Goal: Information Seeking & Learning: Learn about a topic

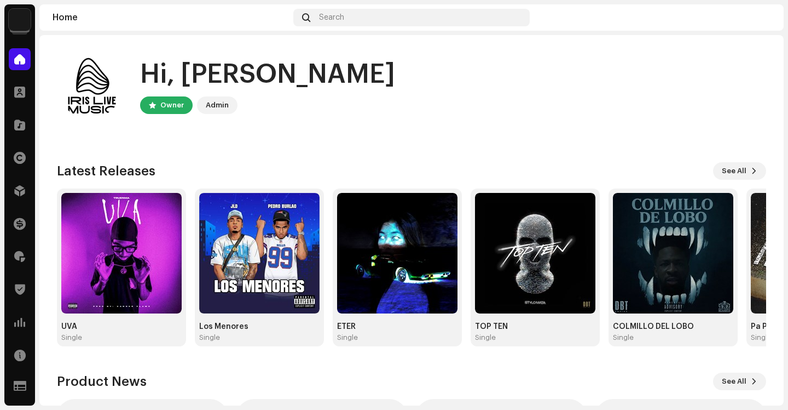
click at [15, 20] on img at bounding box center [20, 20] width 22 height 22
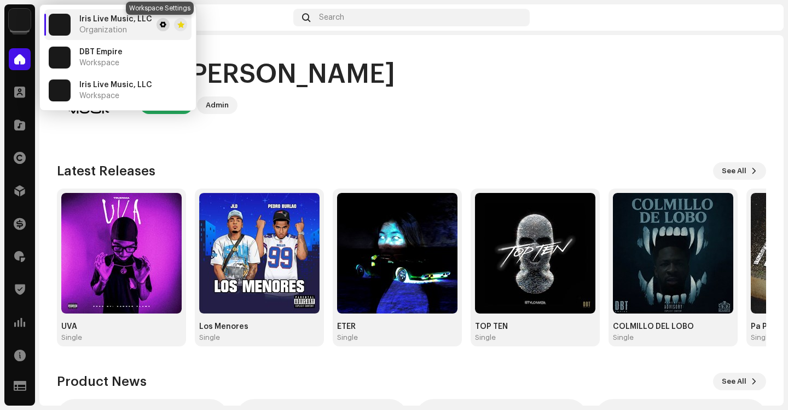
click at [160, 27] on span at bounding box center [163, 24] width 7 height 9
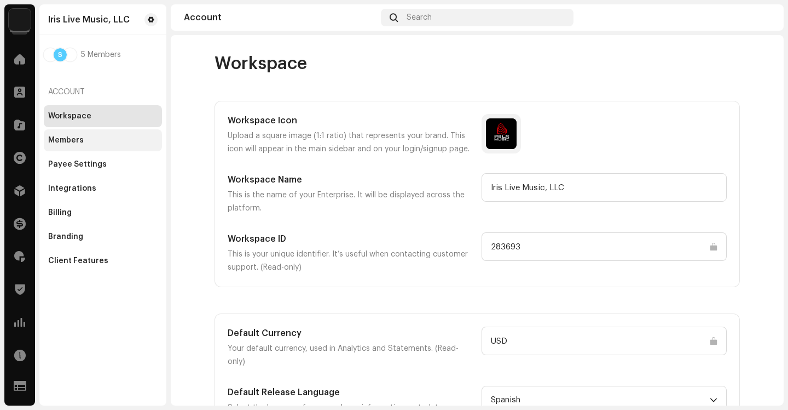
click at [81, 140] on div "Members" at bounding box center [66, 140] width 36 height 9
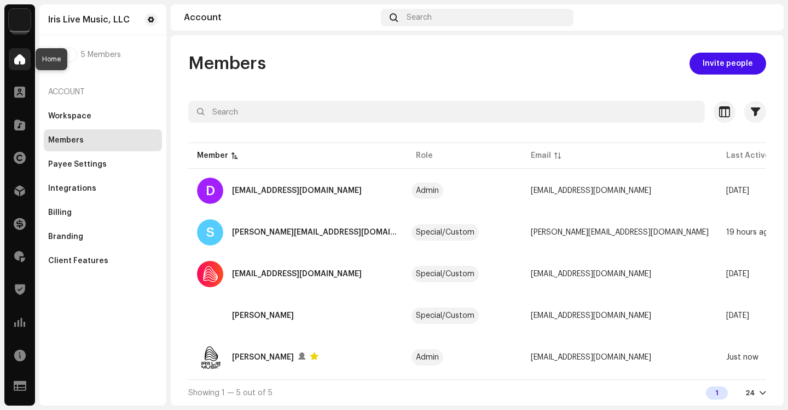
click at [15, 66] on div at bounding box center [20, 59] width 22 height 22
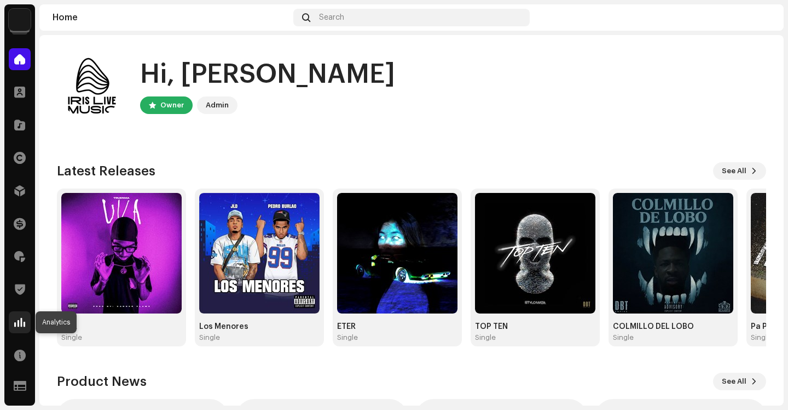
click at [26, 322] on div at bounding box center [20, 322] width 22 height 22
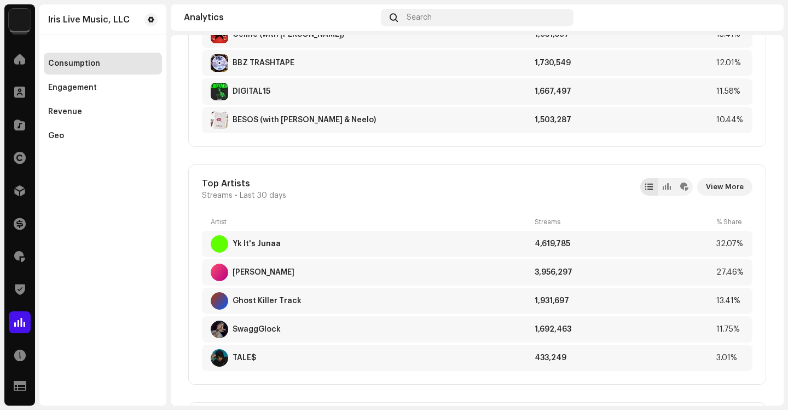
scroll to position [757, 0]
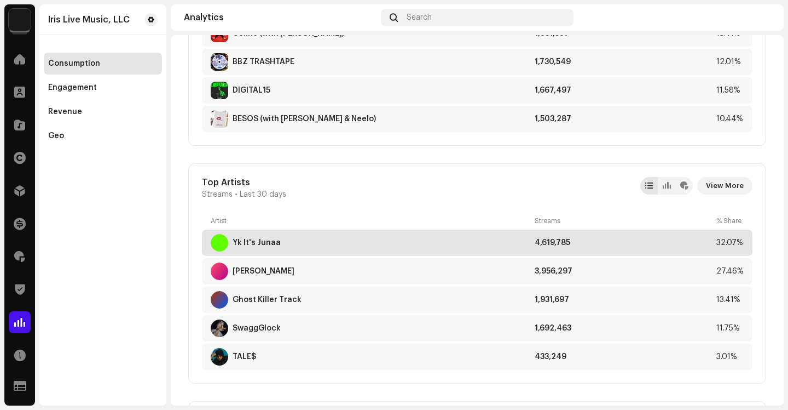
click at [266, 245] on div "Yk It's Junaa" at bounding box center [257, 242] width 48 height 9
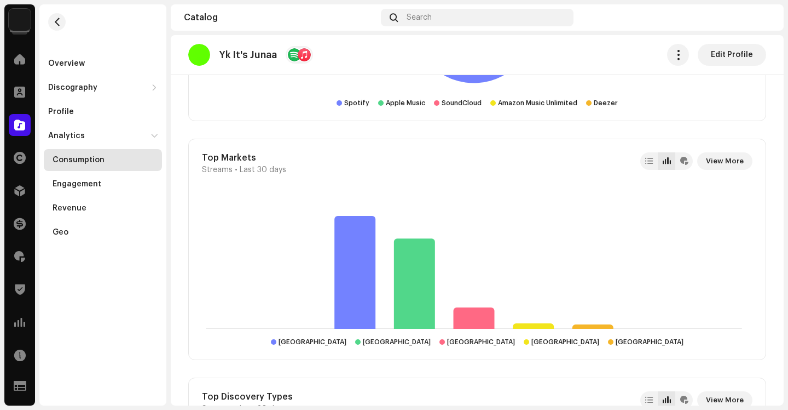
scroll to position [1082, 0]
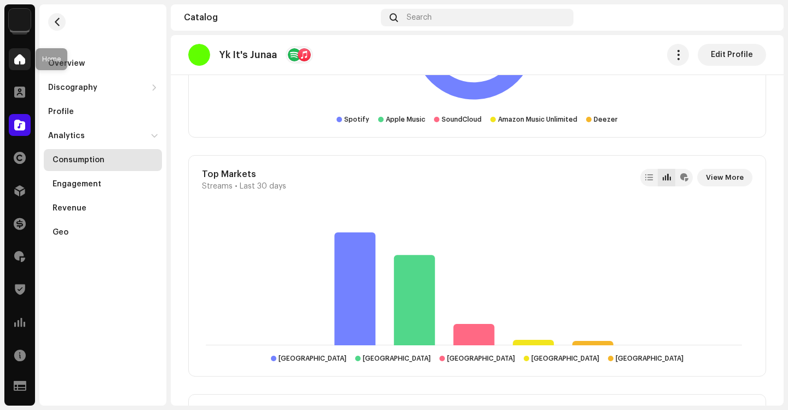
click at [24, 65] on div at bounding box center [20, 59] width 22 height 22
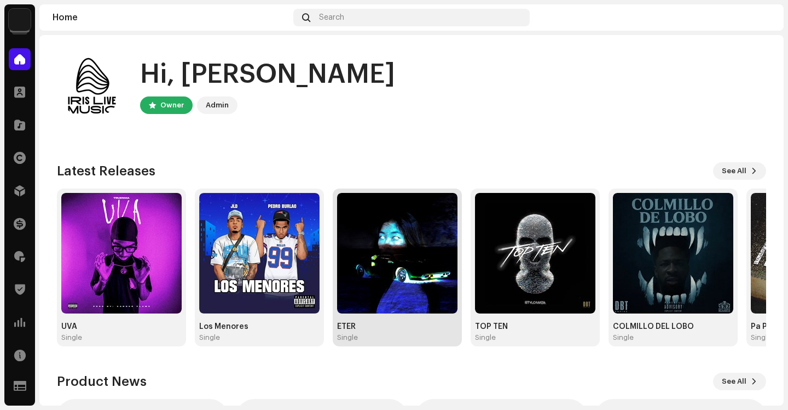
click at [407, 235] on img at bounding box center [397, 253] width 120 height 120
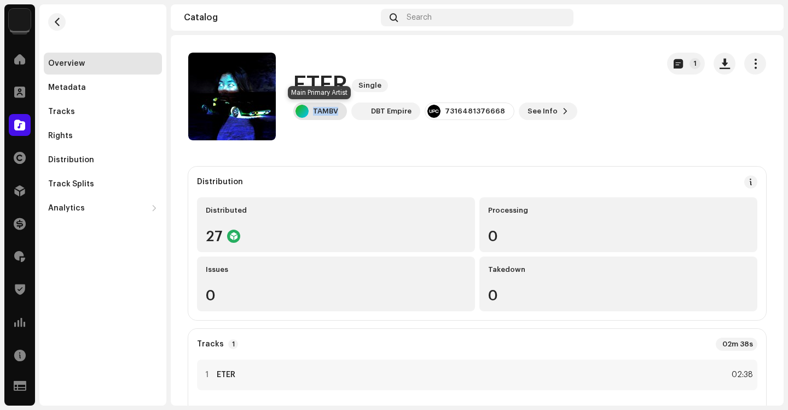
drag, startPoint x: 341, startPoint y: 107, endPoint x: 315, endPoint y: 110, distance: 25.9
click at [315, 110] on div "TAMBV" at bounding box center [320, 111] width 54 height 18
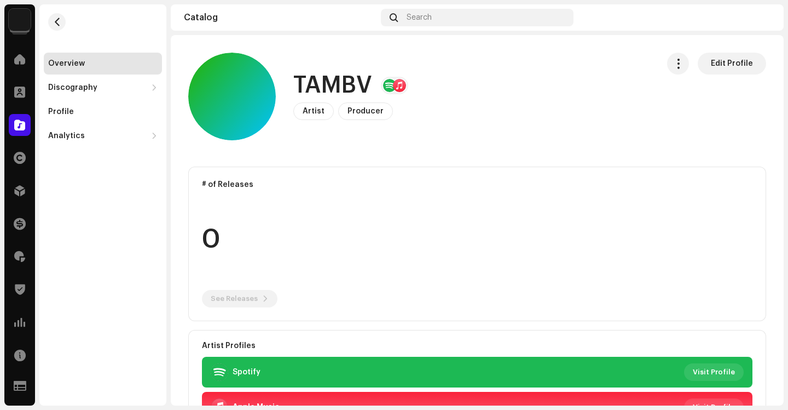
click at [350, 89] on h1 "TAMBV" at bounding box center [332, 85] width 79 height 25
copy h1 "TAMBV"
click at [19, 379] on div at bounding box center [20, 386] width 22 height 22
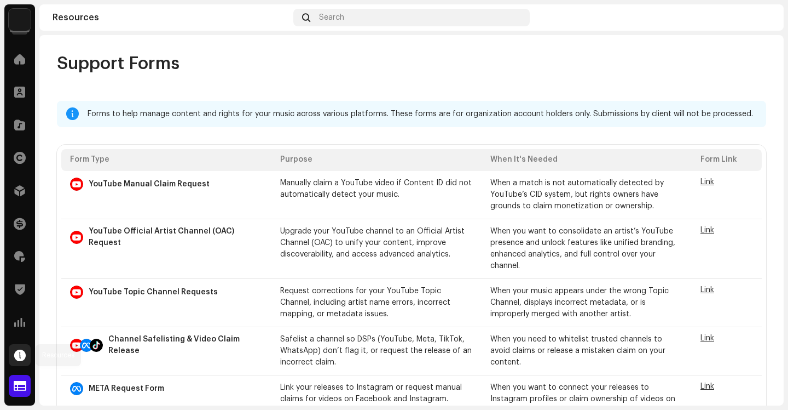
click at [20, 363] on div at bounding box center [20, 355] width 22 height 22
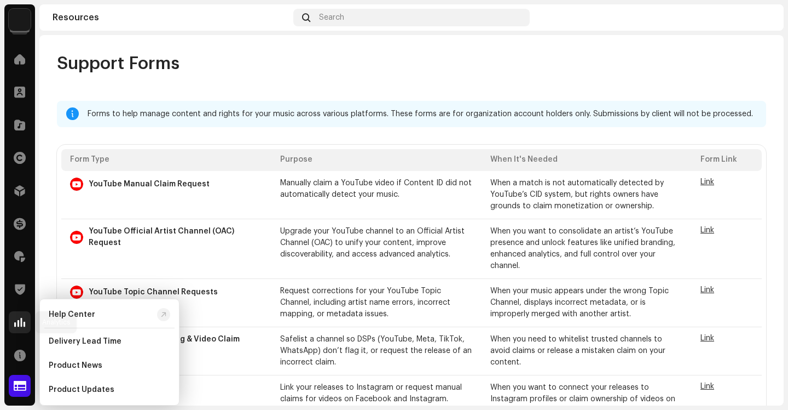
click at [20, 331] on div at bounding box center [20, 322] width 22 height 22
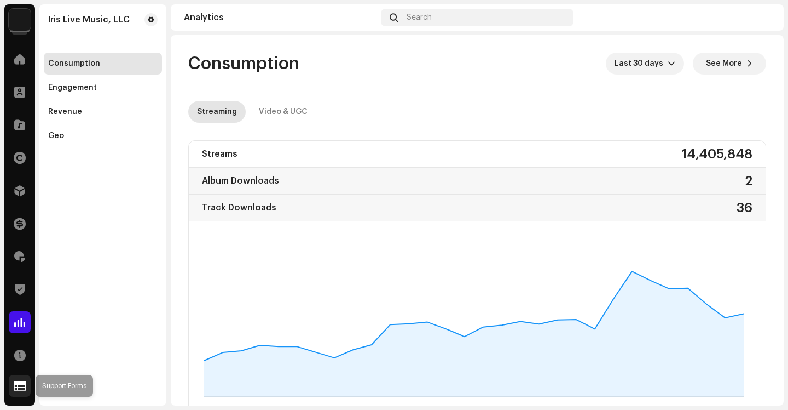
click at [20, 378] on div at bounding box center [20, 386] width 22 height 22
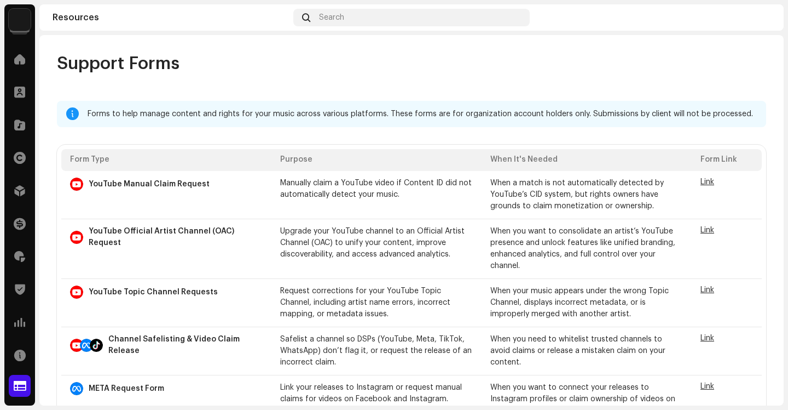
click at [12, 13] on img at bounding box center [20, 20] width 22 height 22
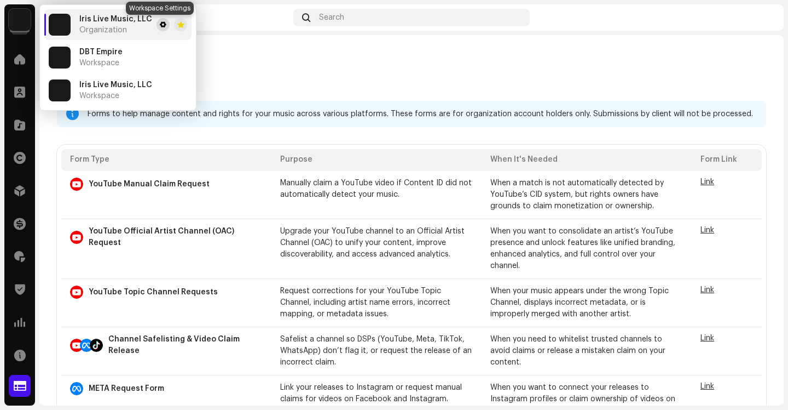
click at [160, 24] on span at bounding box center [163, 24] width 7 height 9
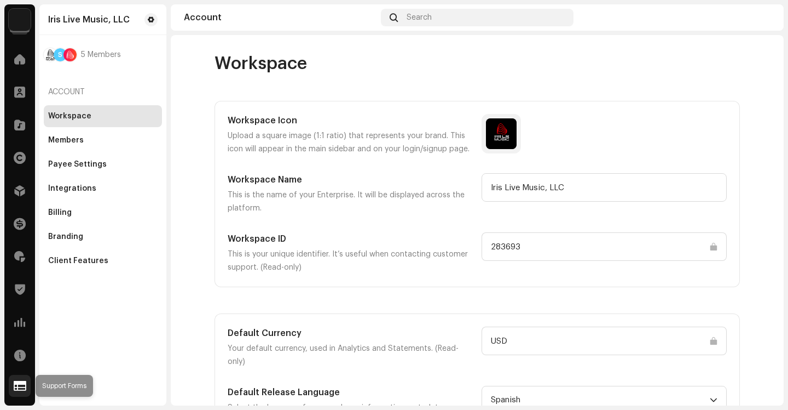
click at [13, 389] on div at bounding box center [20, 386] width 22 height 22
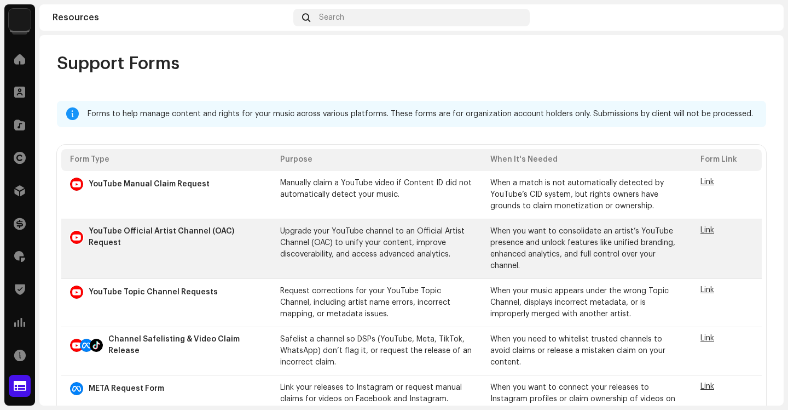
click at [701, 232] on span "Link" at bounding box center [708, 230] width 14 height 8
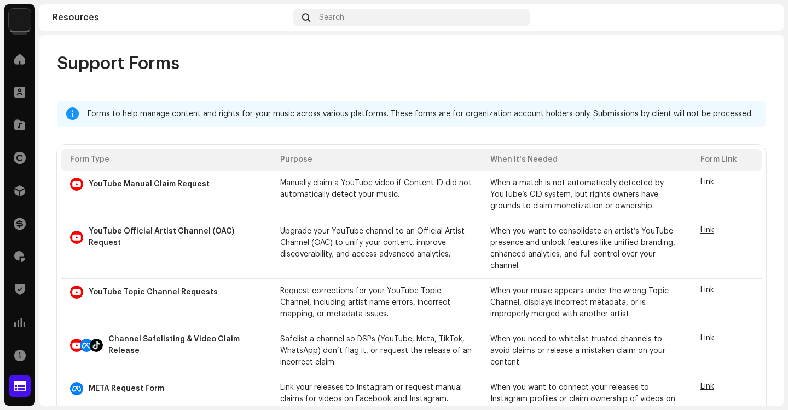
click at [25, 21] on img at bounding box center [20, 20] width 22 height 22
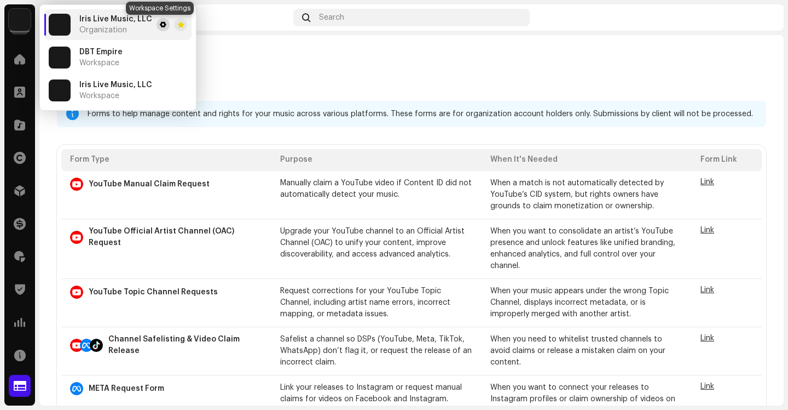
click at [157, 23] on button at bounding box center [163, 24] width 13 height 13
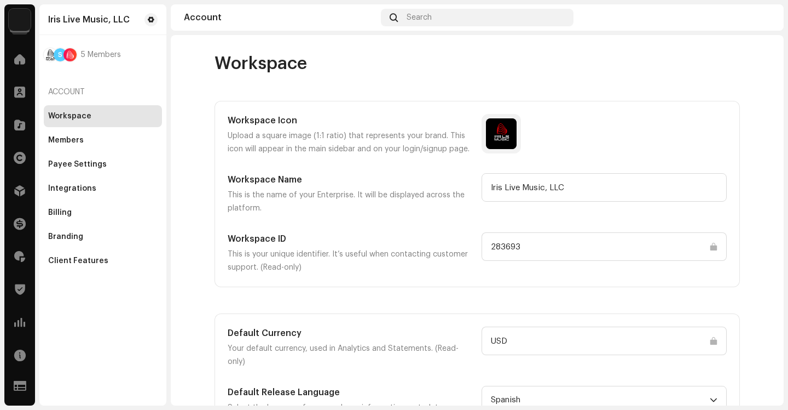
click at [508, 245] on input "283693" at bounding box center [604, 246] width 245 height 28
click at [23, 51] on div at bounding box center [20, 59] width 22 height 22
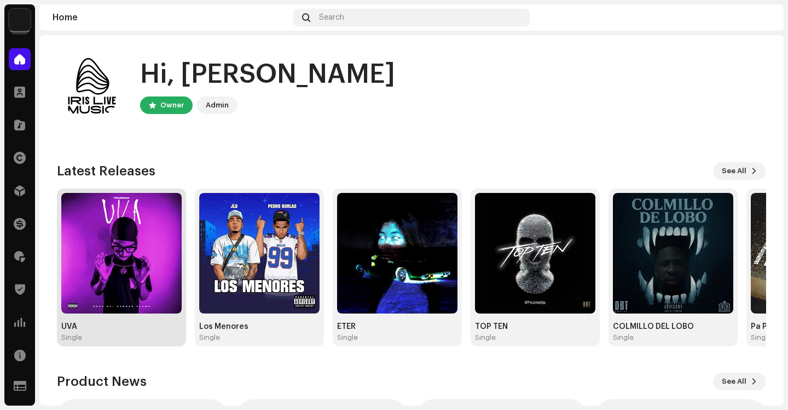
click at [145, 216] on img at bounding box center [121, 253] width 120 height 120
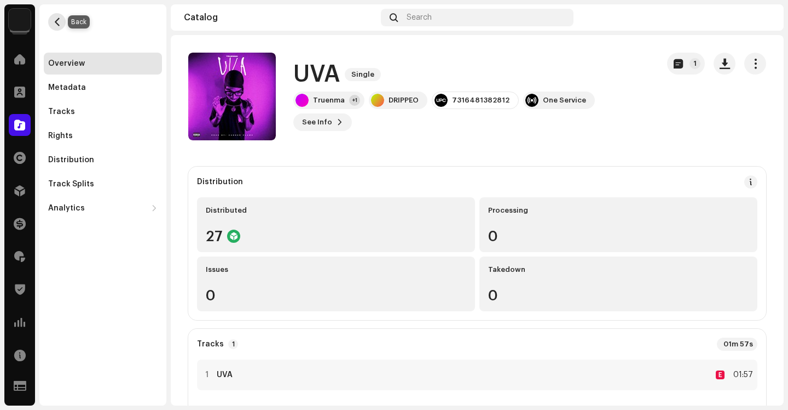
click at [61, 20] on button "button" at bounding box center [57, 22] width 18 height 18
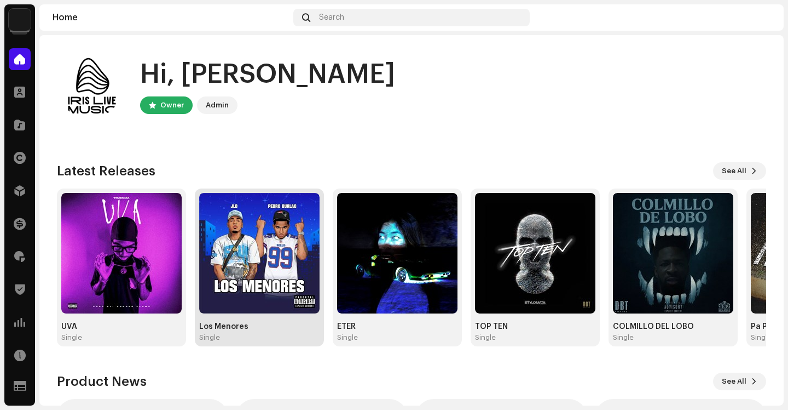
click at [268, 224] on img at bounding box center [259, 253] width 120 height 120
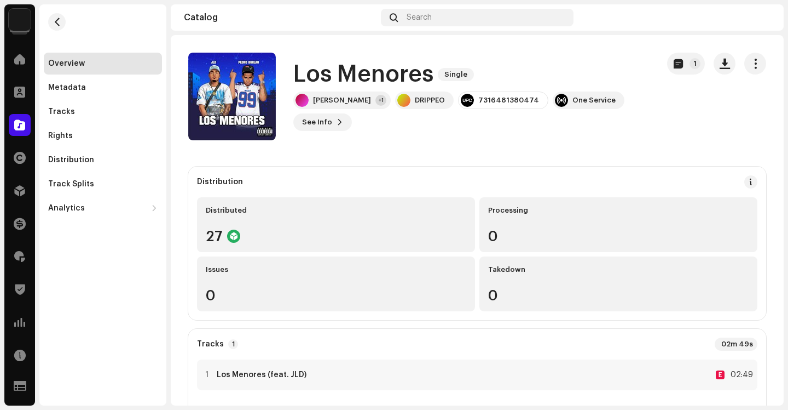
click at [65, 21] on button "button" at bounding box center [57, 22] width 18 height 18
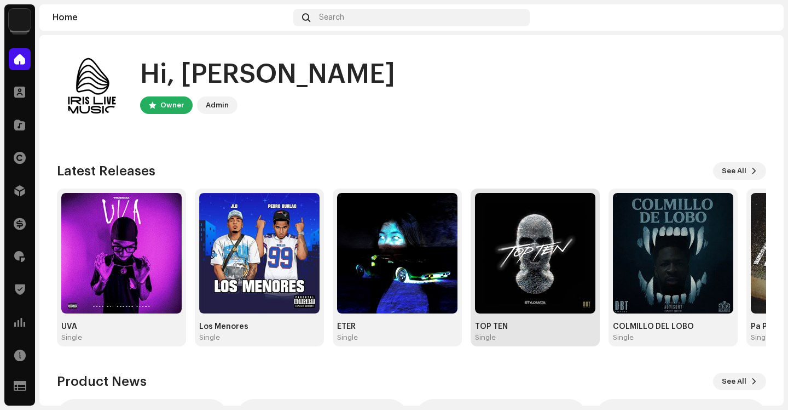
click at [512, 245] on img at bounding box center [535, 253] width 120 height 120
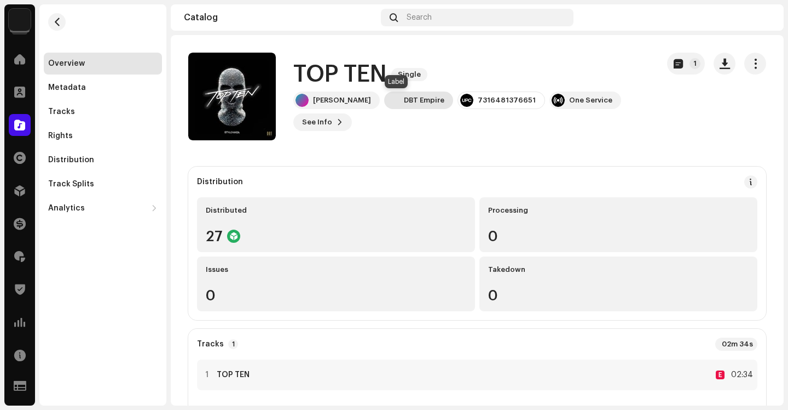
click at [404, 100] on div "DBT Empire" at bounding box center [424, 100] width 41 height 9
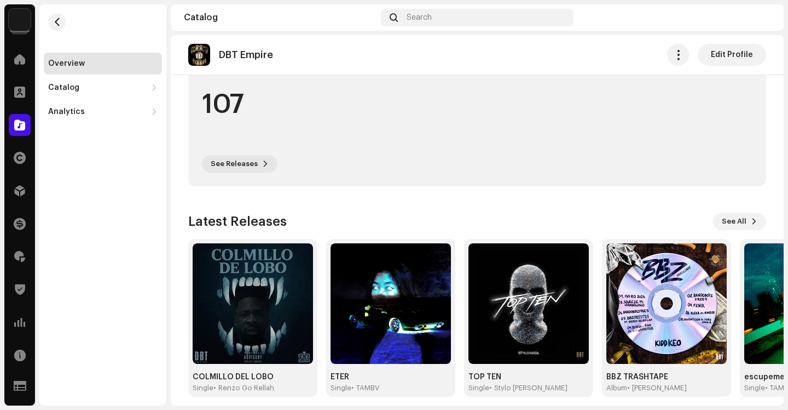
scroll to position [307, 0]
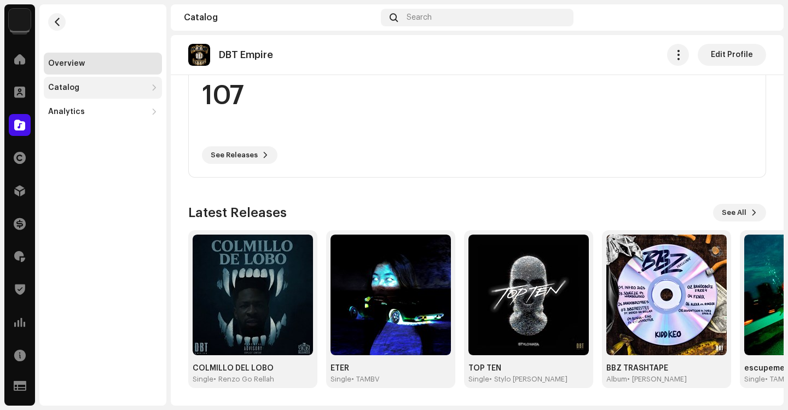
click at [94, 93] on div "Catalog" at bounding box center [103, 88] width 118 height 22
click at [724, 208] on span "See All" at bounding box center [734, 212] width 25 height 22
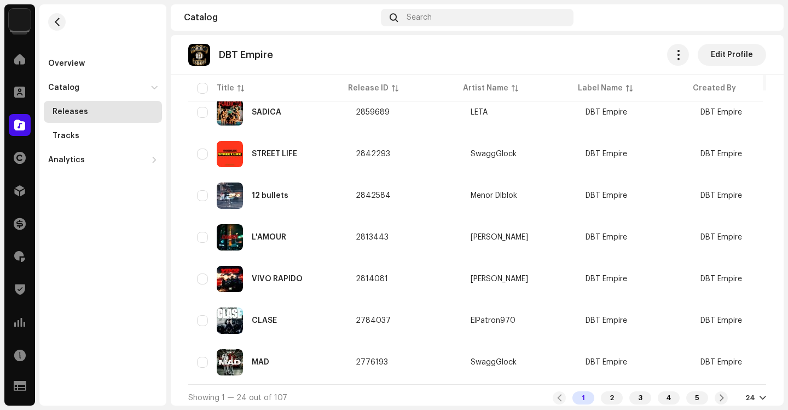
scroll to position [838, 0]
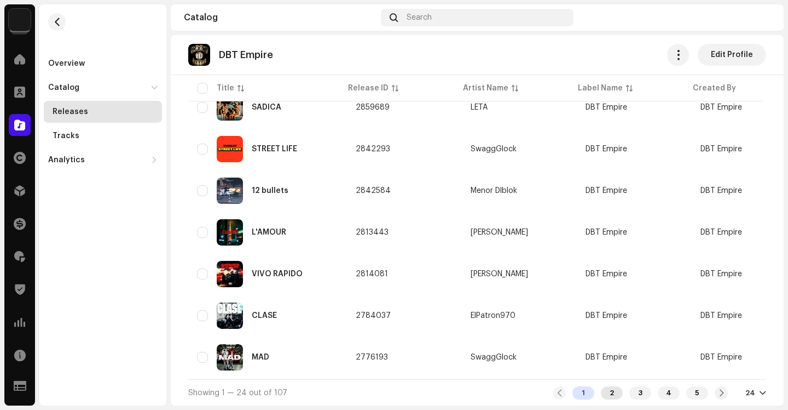
click at [611, 390] on div "2" at bounding box center [612, 392] width 22 height 13
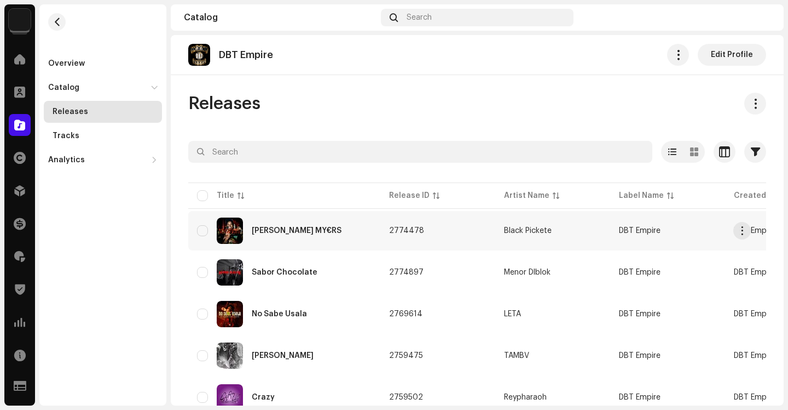
click at [525, 234] on td "Black Pickete" at bounding box center [553, 230] width 115 height 39
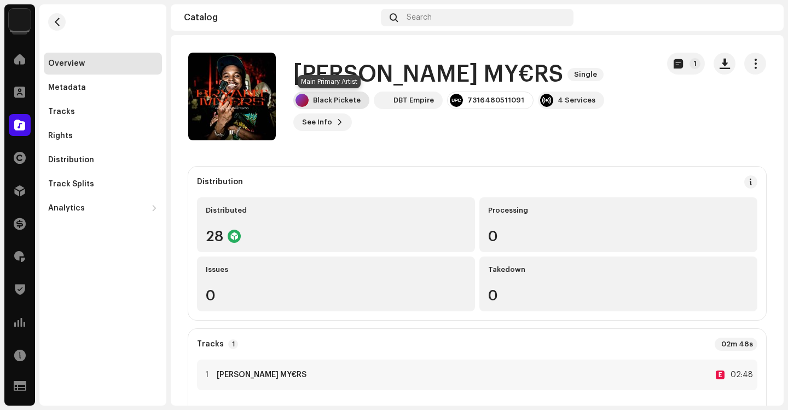
click at [350, 98] on div "Black Pickete" at bounding box center [337, 100] width 48 height 9
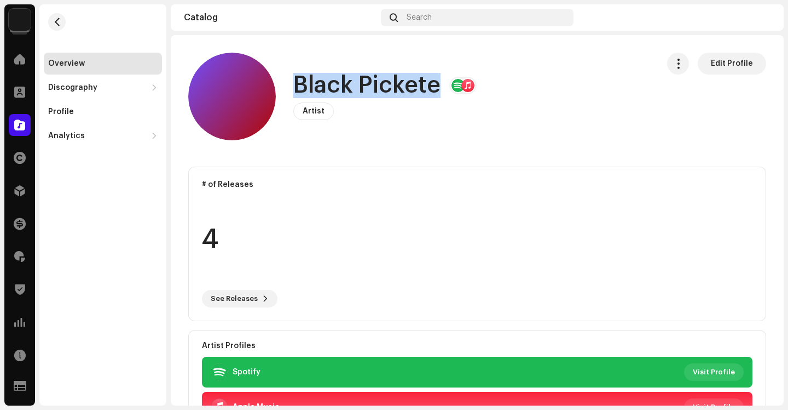
drag, startPoint x: 436, startPoint y: 84, endPoint x: 292, endPoint y: 87, distance: 144.0
click at [293, 87] on h1 "Black Pickete" at bounding box center [366, 85] width 147 height 25
copy h1 "Black Pickete"
click at [24, 20] on img at bounding box center [20, 20] width 22 height 22
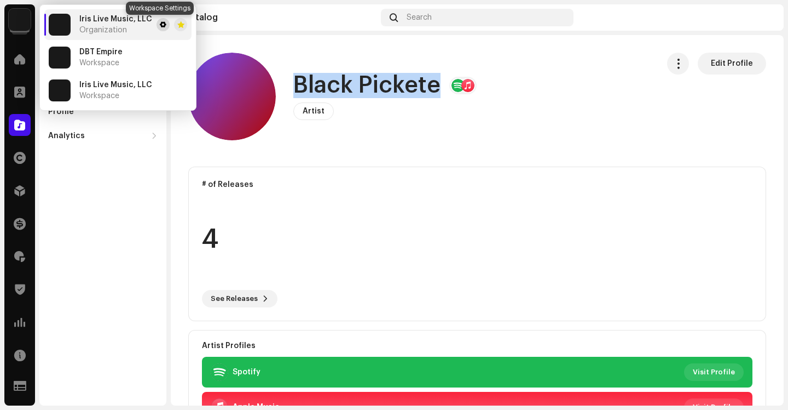
click at [160, 27] on span at bounding box center [163, 24] width 7 height 9
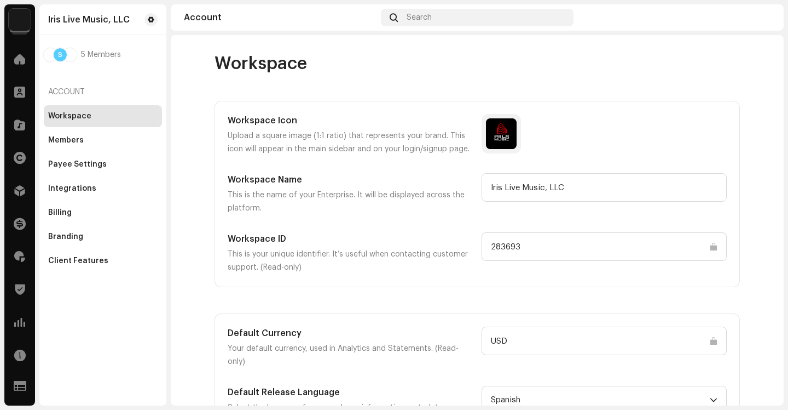
click at [504, 243] on input "283693" at bounding box center [604, 246] width 245 height 28
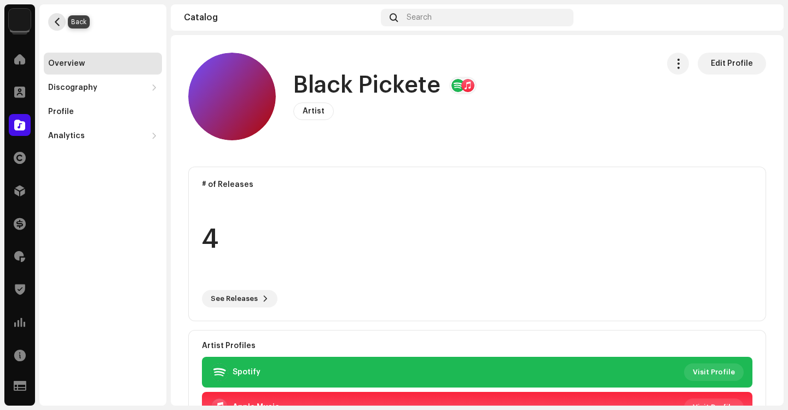
click at [59, 25] on span "button" at bounding box center [57, 22] width 8 height 9
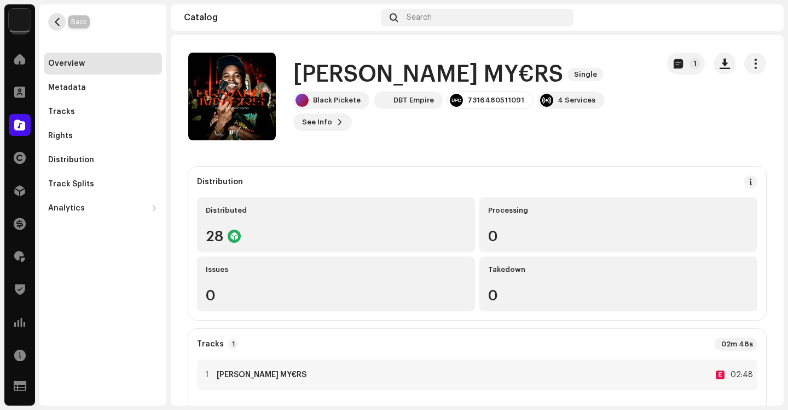
click at [58, 27] on button "button" at bounding box center [57, 22] width 18 height 18
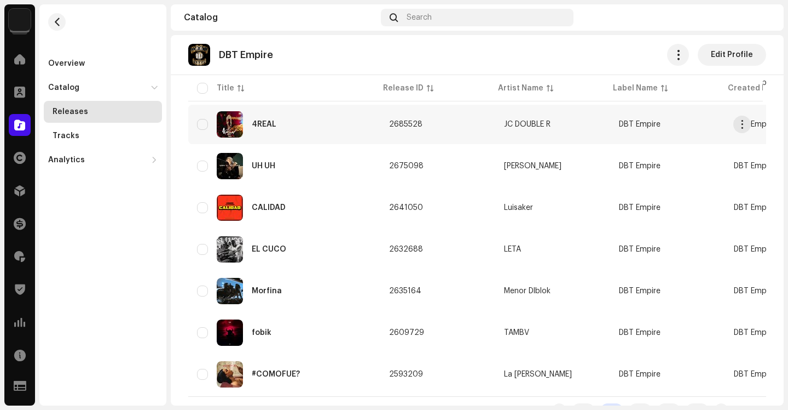
scroll to position [838, 0]
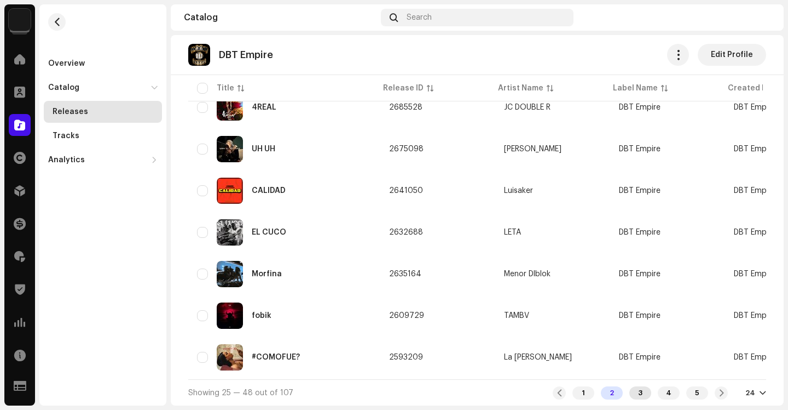
click at [635, 391] on div "3" at bounding box center [641, 392] width 22 height 13
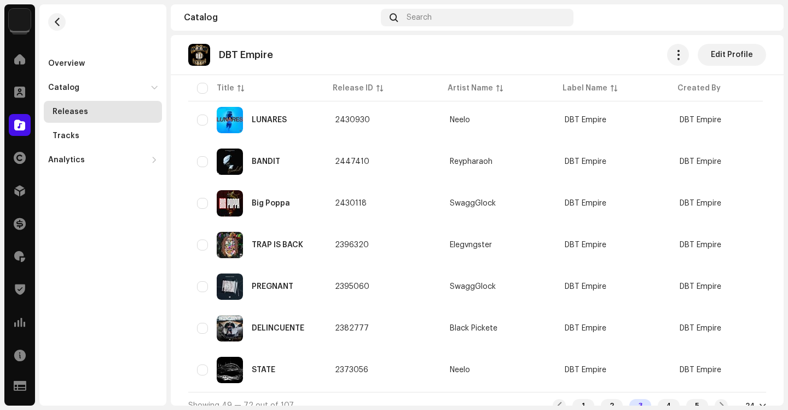
scroll to position [838, 0]
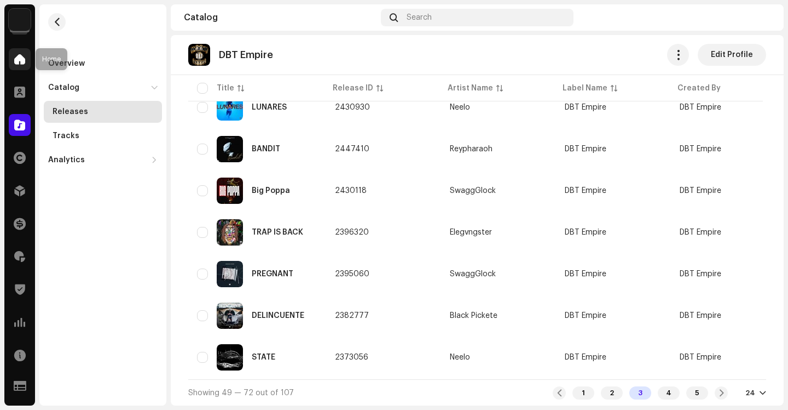
click at [11, 55] on div at bounding box center [20, 59] width 22 height 22
